Goal: Book appointment/travel/reservation

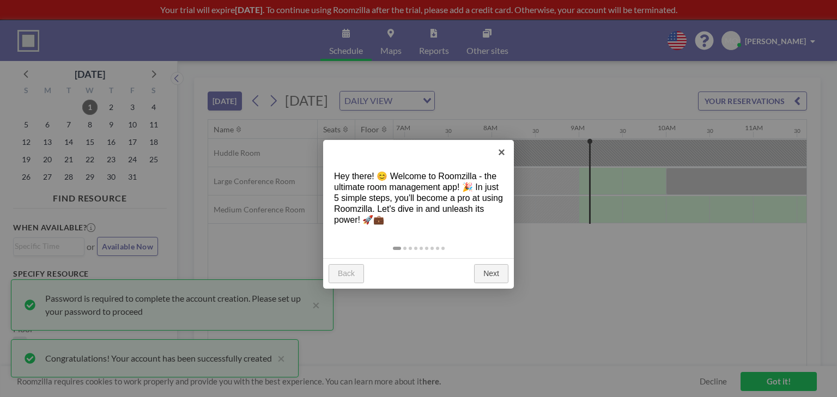
scroll to position [0, 602]
click at [493, 264] on link "Next" at bounding box center [491, 274] width 34 height 20
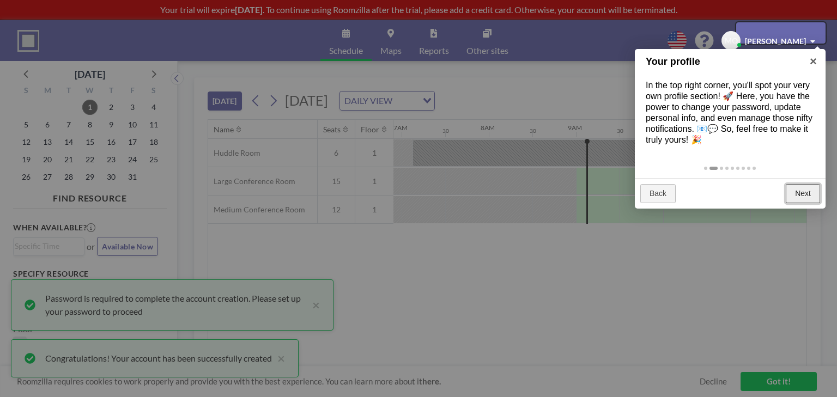
click at [801, 184] on link "Next" at bounding box center [803, 194] width 34 height 20
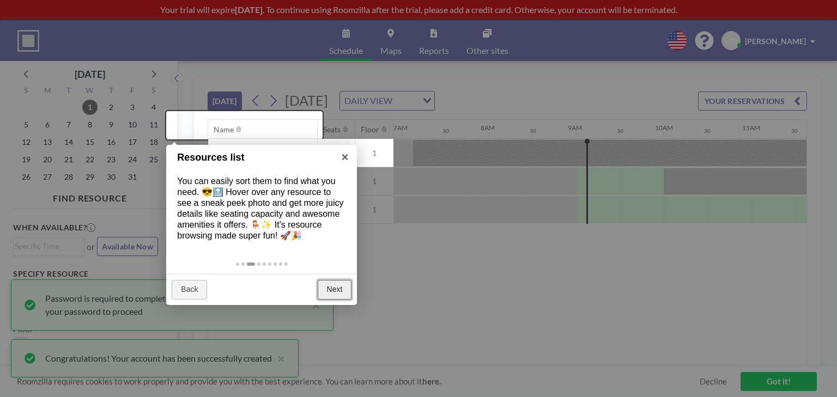
click at [332, 280] on link "Next" at bounding box center [335, 290] width 34 height 20
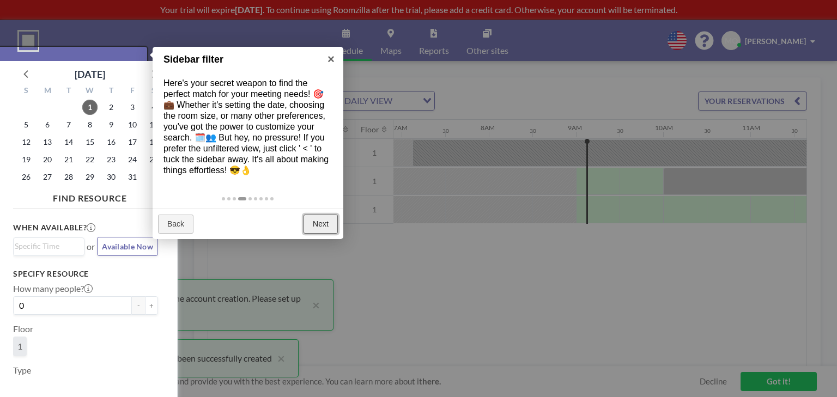
scroll to position [3, 0]
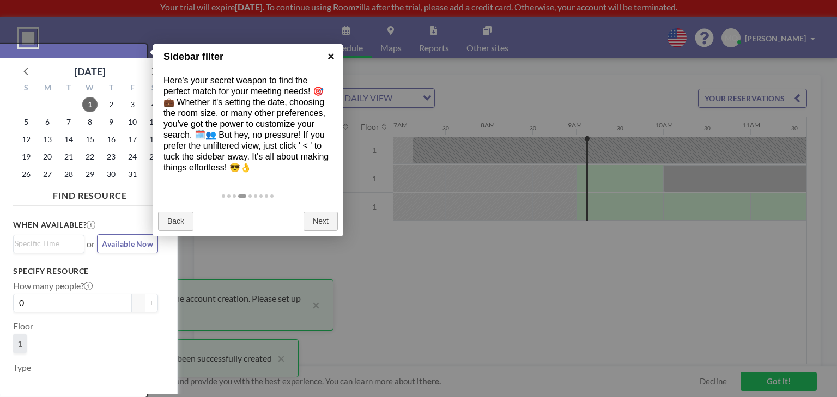
click at [335, 52] on link "×" at bounding box center [331, 56] width 25 height 25
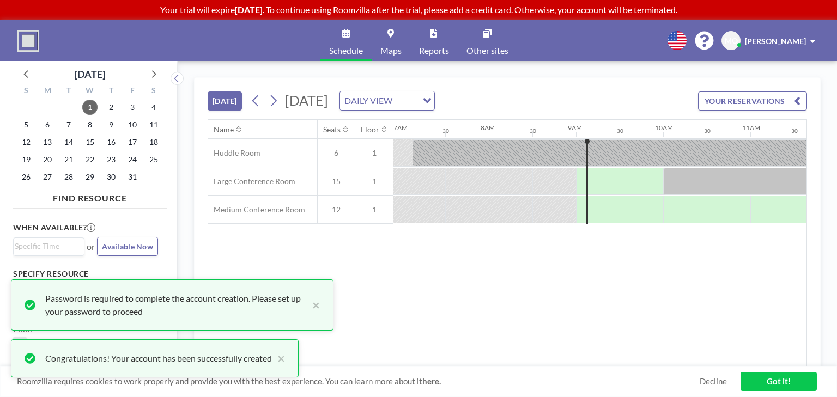
scroll to position [0, 0]
click at [247, 91] on div "[DATE] DAILY VIEW Loading..." at bounding box center [340, 101] width 187 height 20
click at [268, 93] on icon at bounding box center [273, 101] width 10 height 16
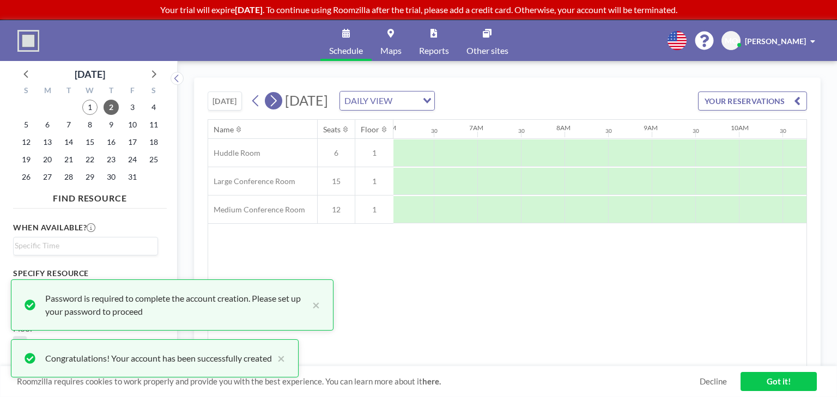
scroll to position [0, 531]
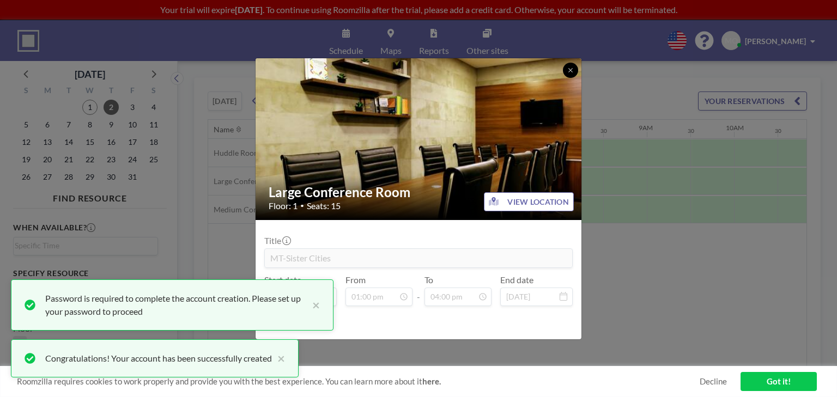
click at [567, 74] on icon at bounding box center [570, 70] width 7 height 7
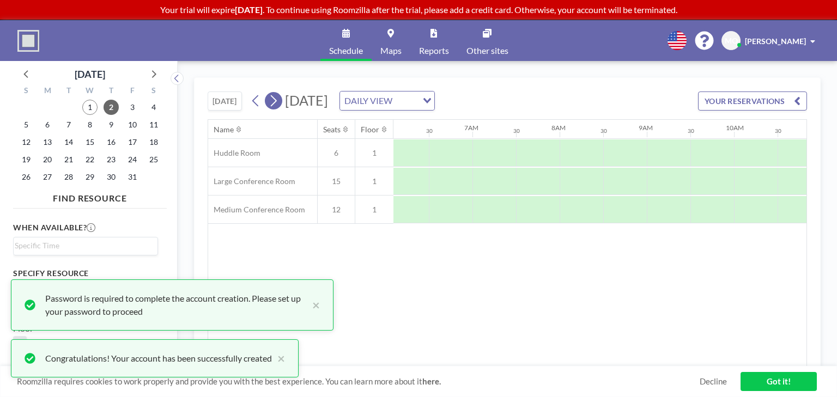
click at [268, 93] on icon at bounding box center [273, 101] width 10 height 16
click at [401, 92] on div "DAILY VIEW" at bounding box center [378, 100] width 77 height 16
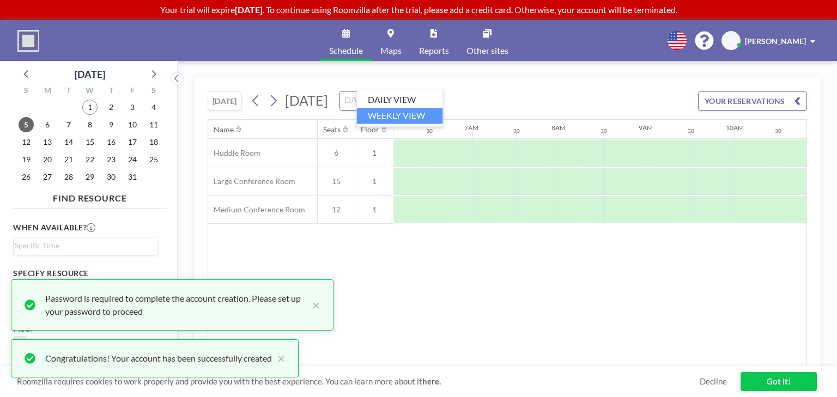
click at [393, 108] on li "WEEKLY VIEW" at bounding box center [400, 116] width 86 height 16
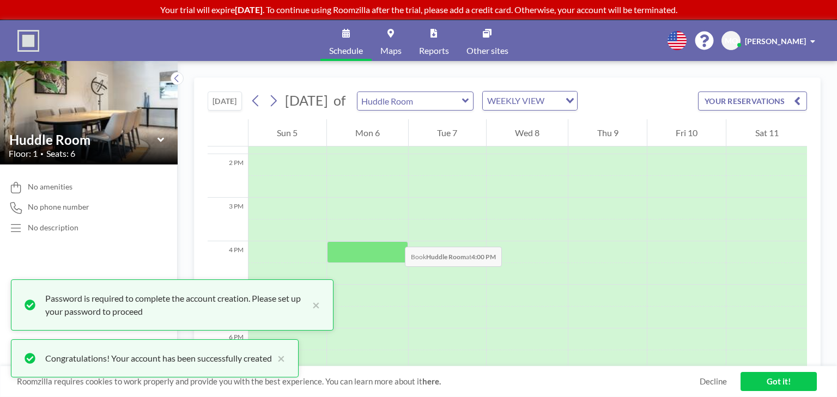
scroll to position [330, 0]
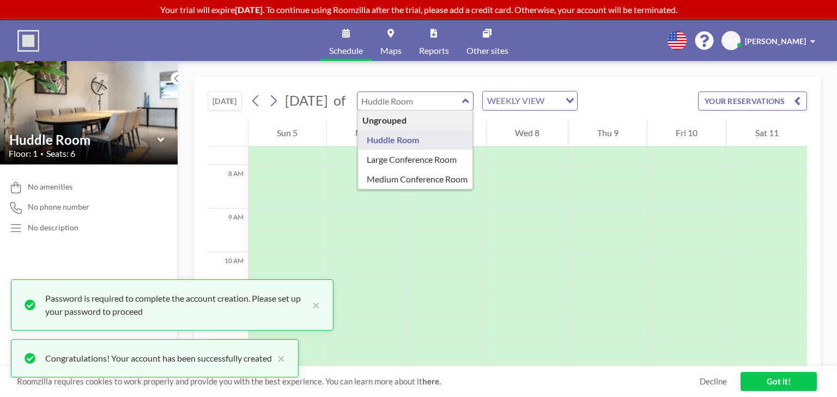
click at [406, 92] on input "text" at bounding box center [409, 101] width 105 height 18
type input "Large Conference Room"
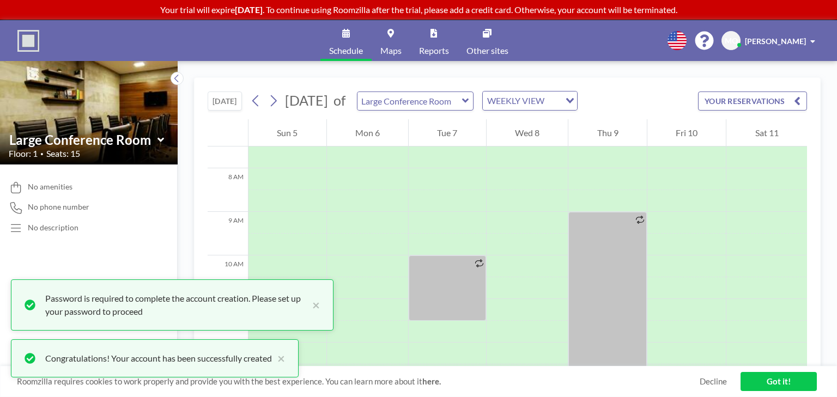
scroll to position [218, 0]
